Goal: Information Seeking & Learning: Learn about a topic

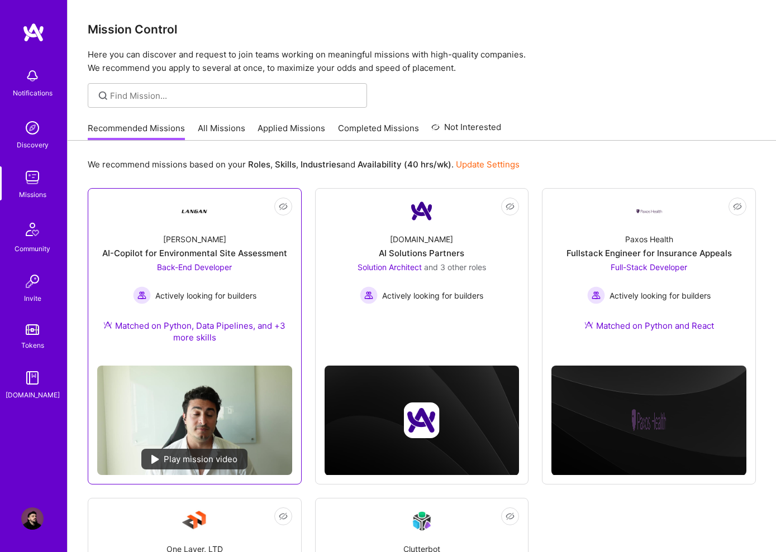
click at [224, 203] on link "Not Interested [PERSON_NAME]-Copilot for Environmental Site Assessment Back-End…" at bounding box center [194, 277] width 195 height 159
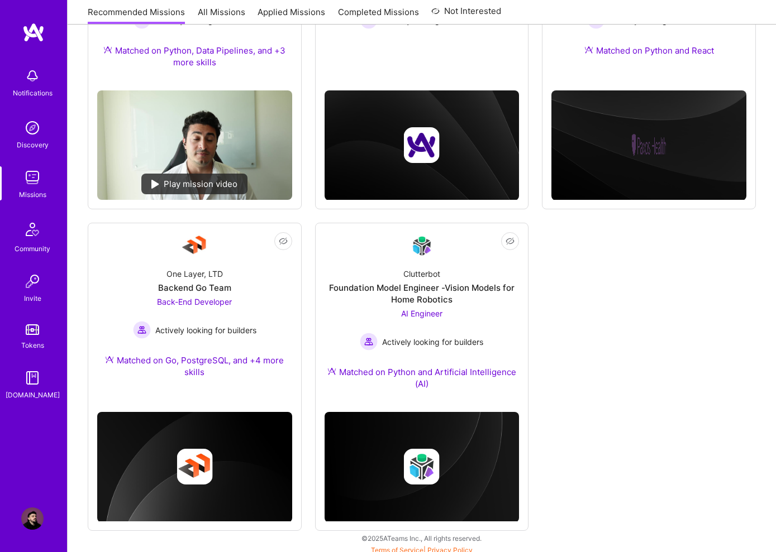
scroll to position [275, 0]
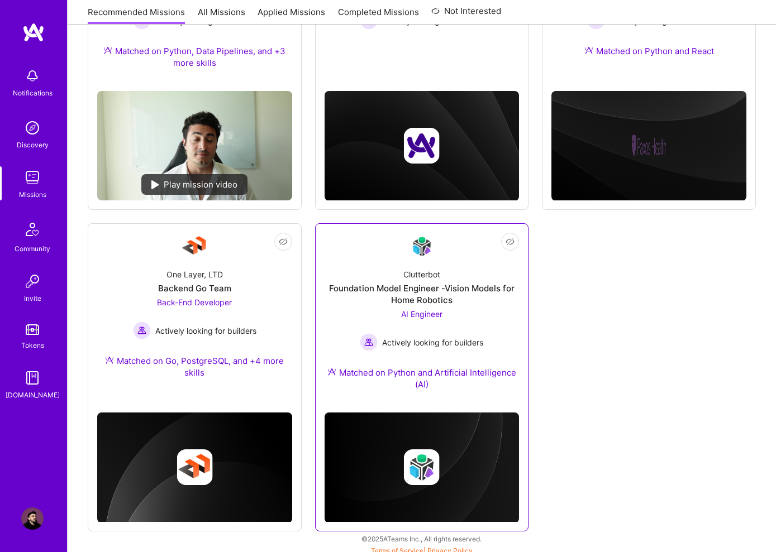
click at [450, 291] on div "Foundation Model Engineer -Vision Models for Home Robotics" at bounding box center [421, 294] width 195 height 23
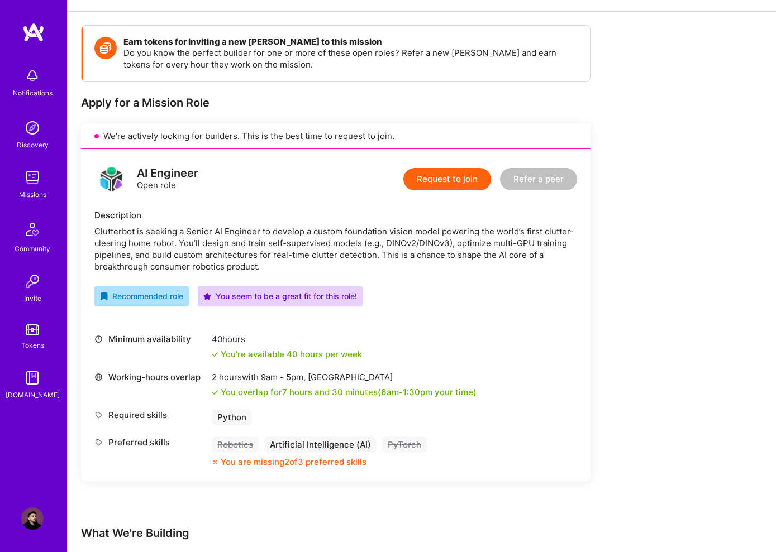
scroll to position [266, 0]
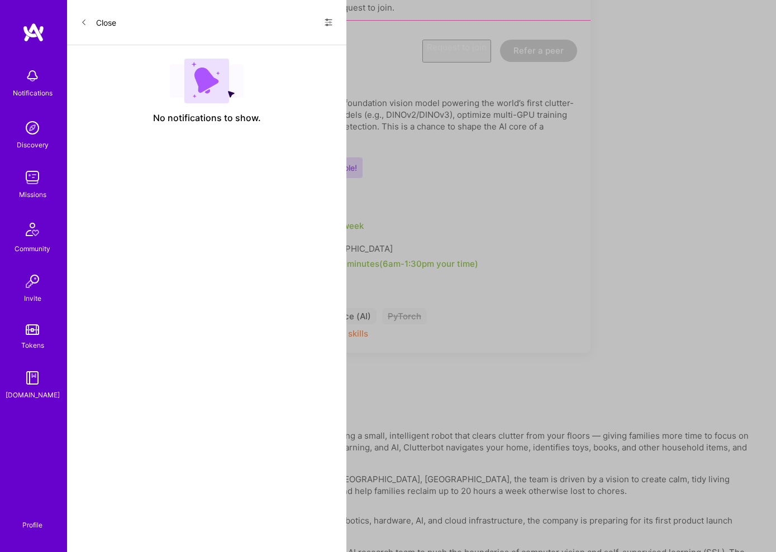
scroll to position [275, 0]
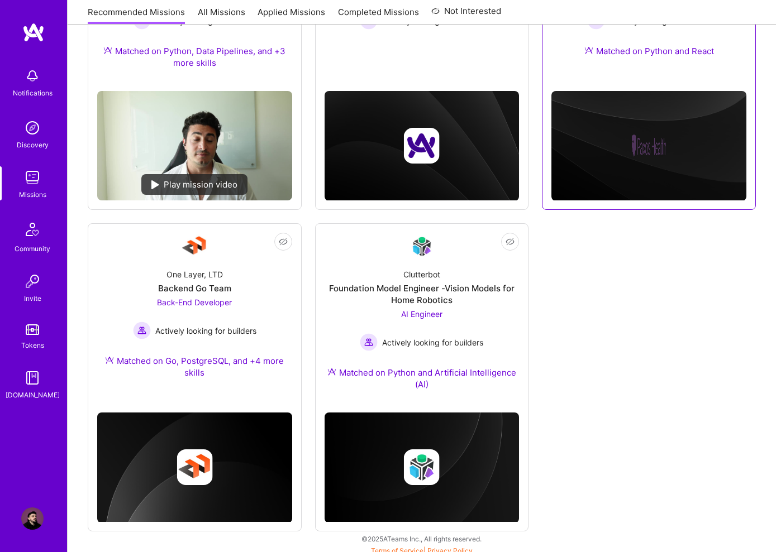
click at [638, 68] on div "Paxos Health Fullstack Engineer for Insurance Appeals Full-Stack Developer Acti…" at bounding box center [648, 10] width 195 height 121
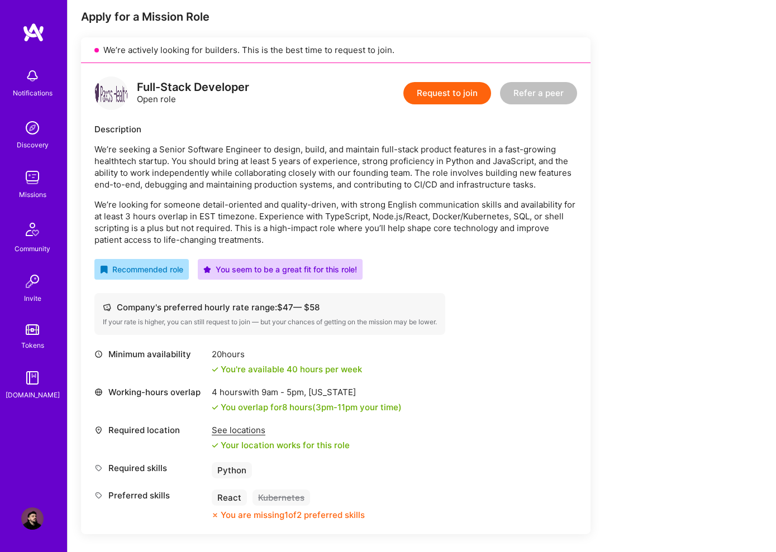
scroll to position [247, 0]
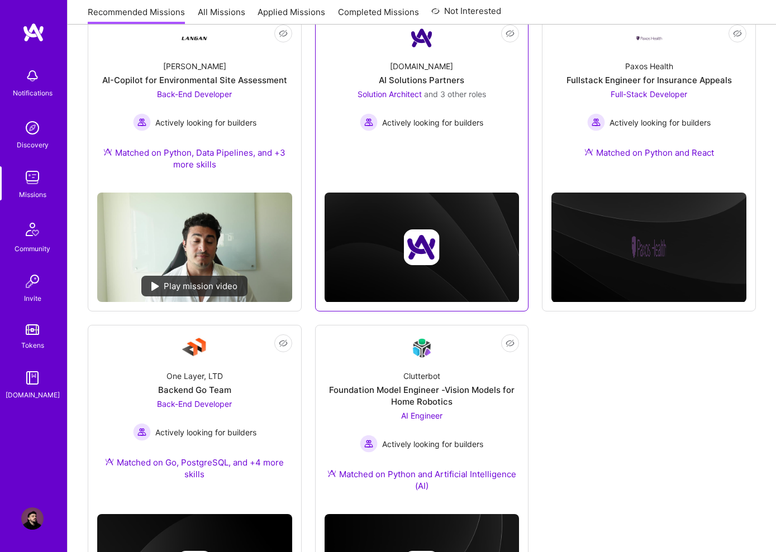
scroll to position [173, 0]
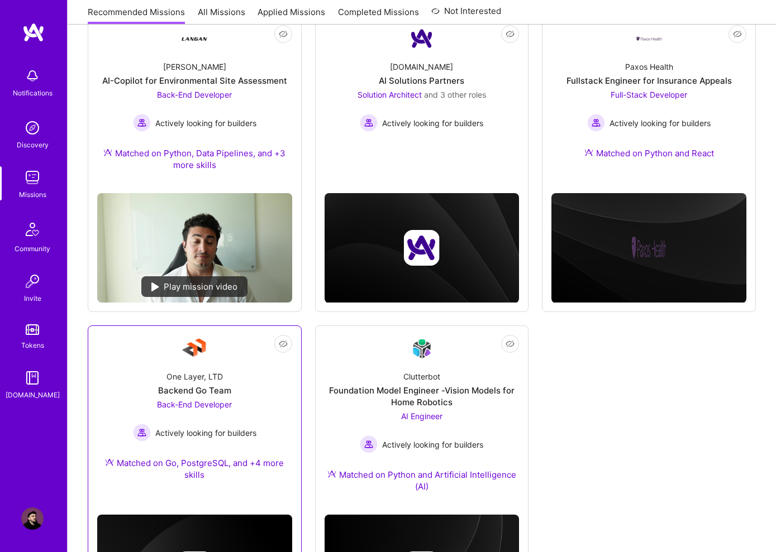
click at [219, 384] on div "One Layer, LTD Backend Go Team Back-End Developer Actively looking for builders…" at bounding box center [194, 428] width 195 height 132
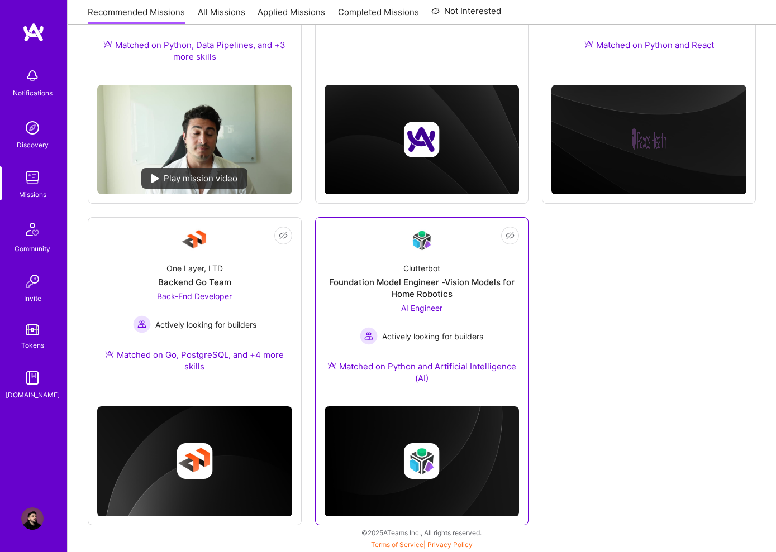
scroll to position [281, 0]
